Goal: Obtain resource: Download file/media

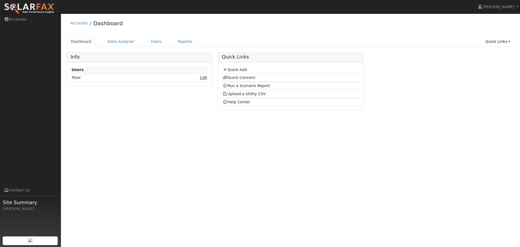
click at [205, 78] on link "136" at bounding box center [203, 77] width 7 height 4
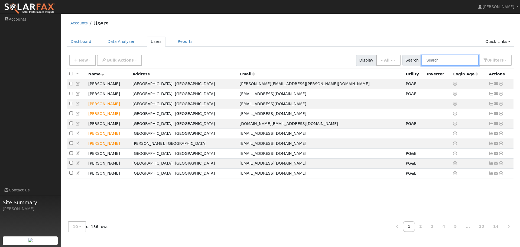
click at [451, 61] on input "text" at bounding box center [449, 60] width 57 height 11
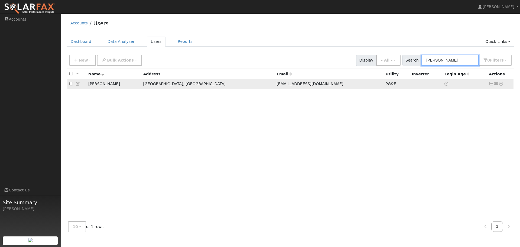
type input "magagna"
click at [501, 85] on icon at bounding box center [501, 84] width 5 height 4
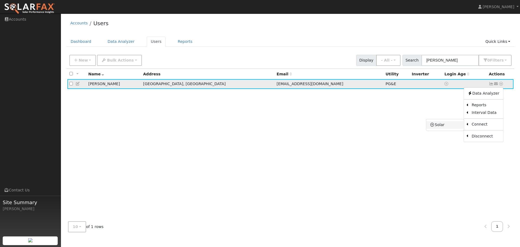
click at [440, 127] on link "Solar" at bounding box center [445, 125] width 38 height 8
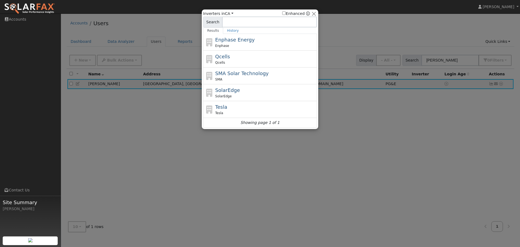
click at [427, 115] on div at bounding box center [260, 123] width 520 height 247
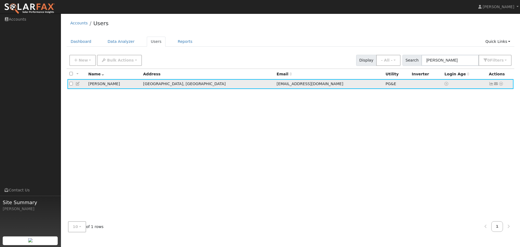
click at [502, 85] on icon at bounding box center [501, 84] width 5 height 4
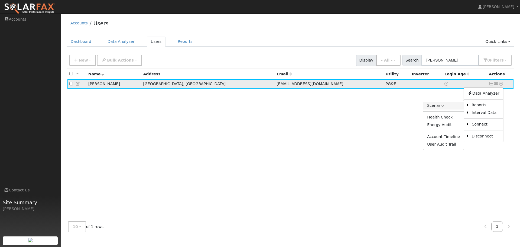
click at [438, 106] on link "Scenario" at bounding box center [443, 106] width 40 height 8
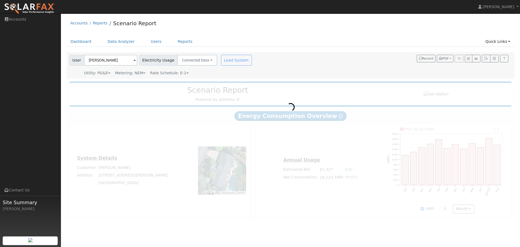
click at [332, 70] on div "User Peter Magagna Account Default Account Default Account 4 Magee Court, Morag…" at bounding box center [289, 64] width 443 height 23
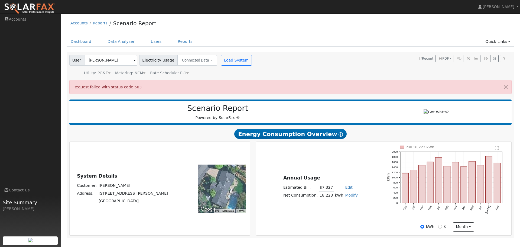
click at [358, 122] on div "Scenario Report Powered by SolarFax ®" at bounding box center [290, 111] width 443 height 25
click at [485, 60] on icon "button" at bounding box center [486, 58] width 4 height 3
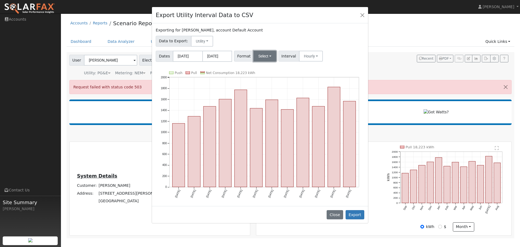
click at [261, 57] on button "Select" at bounding box center [265, 56] width 23 height 11
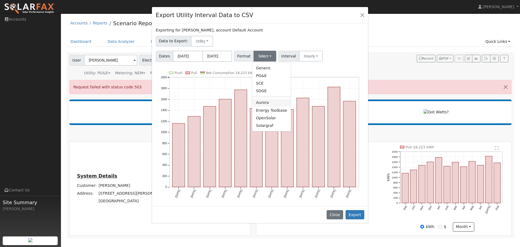
click at [261, 103] on link "Aurora" at bounding box center [271, 103] width 39 height 8
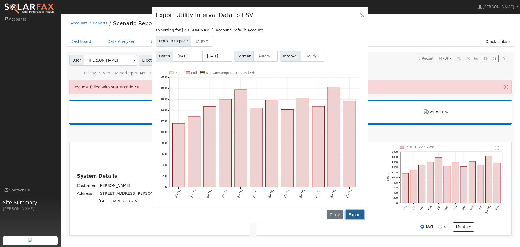
click at [353, 214] on button "Export" at bounding box center [355, 214] width 19 height 9
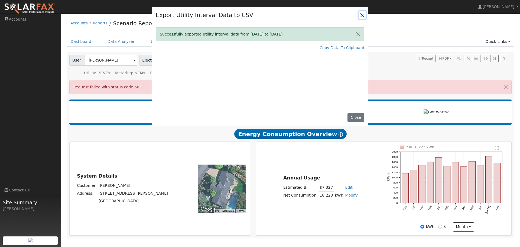
click at [363, 14] on button "Close" at bounding box center [363, 15] width 8 height 8
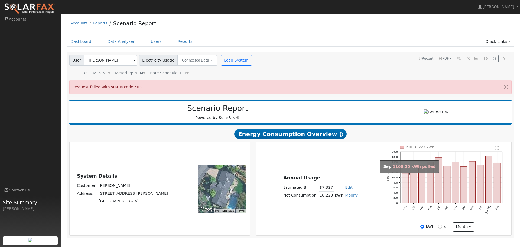
click at [404, 199] on rect "onclick=""" at bounding box center [405, 188] width 7 height 30
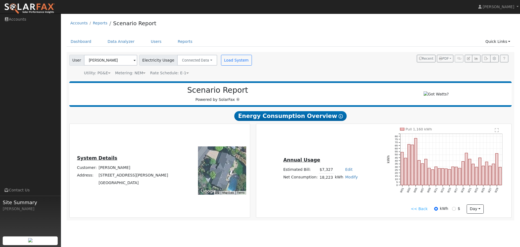
click at [418, 212] on link "<< Back" at bounding box center [419, 209] width 17 height 6
